Goal: Task Accomplishment & Management: Manage account settings

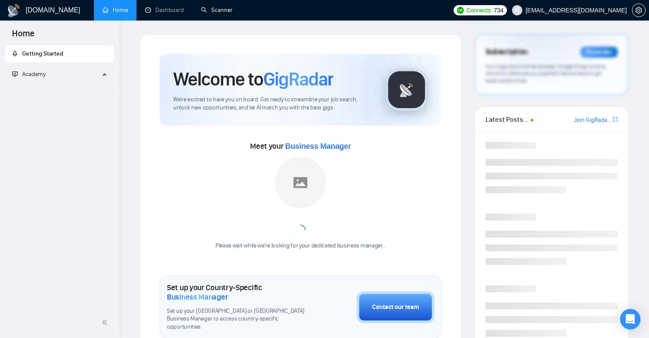
click at [219, 12] on link "Scanner" at bounding box center [217, 9] width 32 height 7
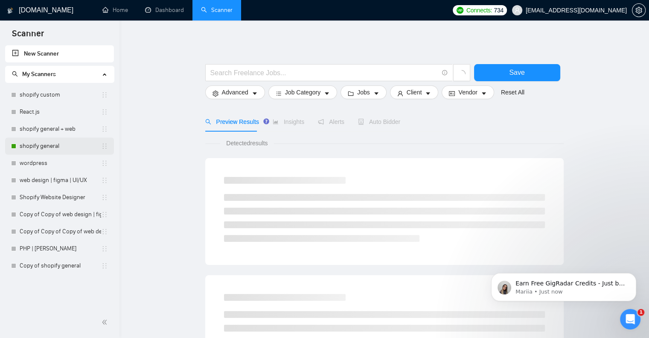
click at [40, 145] on link "shopify general" at bounding box center [61, 145] width 82 height 17
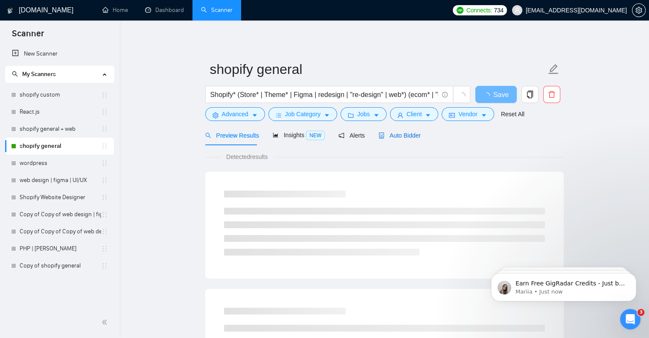
click at [394, 136] on span "Auto Bidder" at bounding box center [400, 135] width 42 height 7
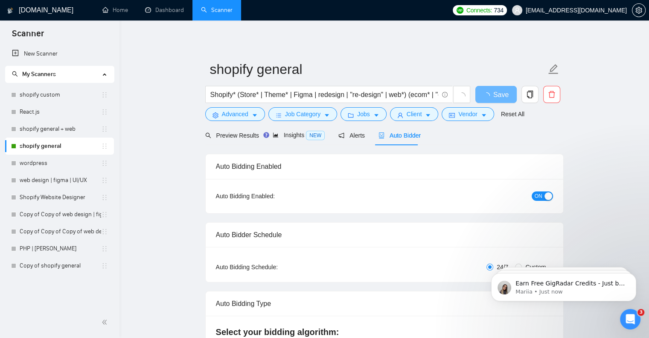
radio input "false"
radio input "true"
checkbox input "true"
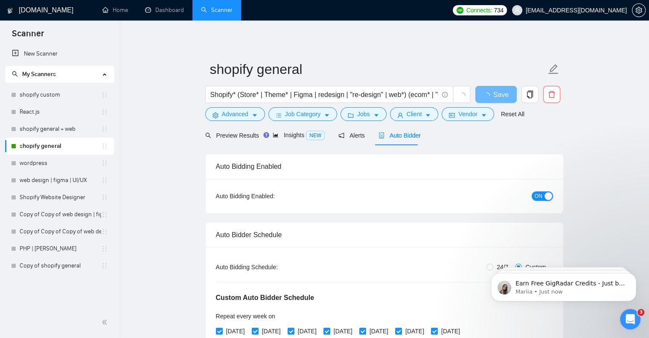
drag, startPoint x: 535, startPoint y: 193, endPoint x: 529, endPoint y: 165, distance: 28.4
click at [536, 193] on span "ON" at bounding box center [539, 195] width 8 height 9
click at [499, 95] on span "Save" at bounding box center [495, 94] width 15 height 11
